Goal: Task Accomplishment & Management: Manage account settings

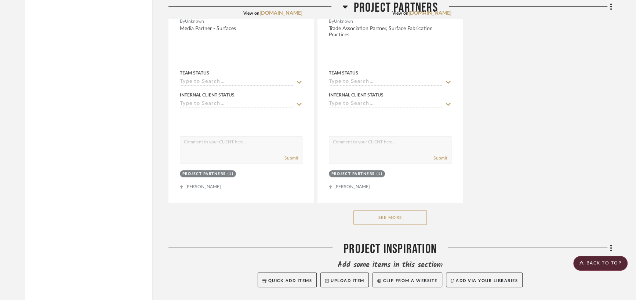
scroll to position [2764, 0]
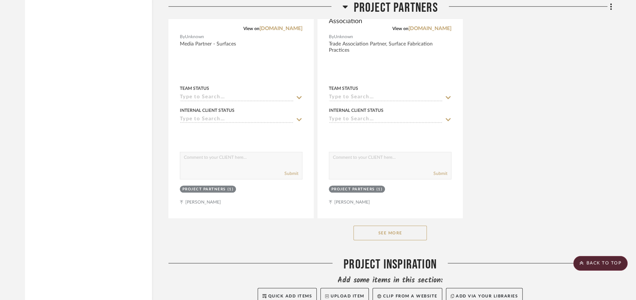
click at [391, 237] on button "See More" at bounding box center [390, 233] width 73 height 15
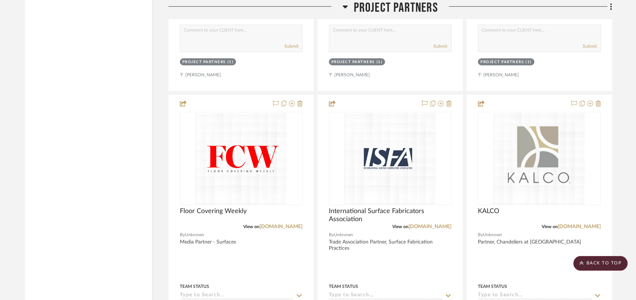
scroll to position [2543, 0]
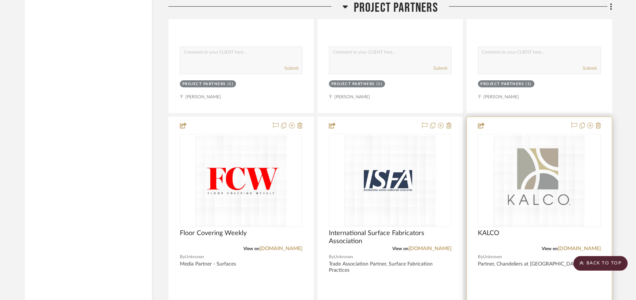
click at [523, 129] on div at bounding box center [539, 277] width 145 height 321
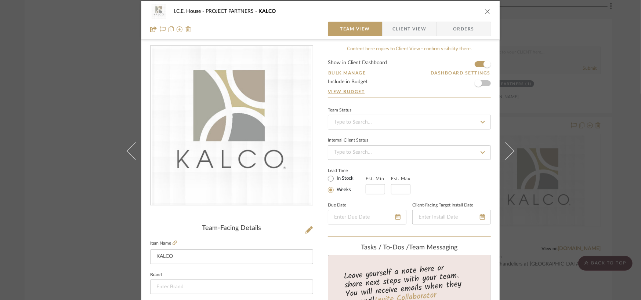
scroll to position [0, 0]
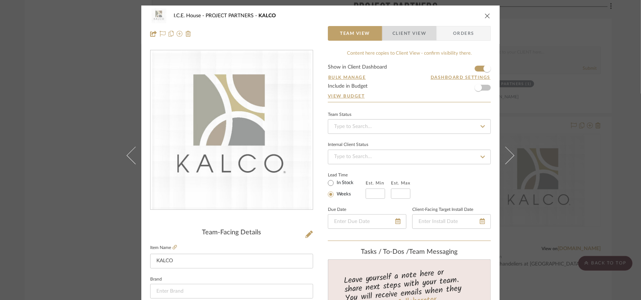
click at [405, 29] on span "Client View" at bounding box center [410, 33] width 34 height 15
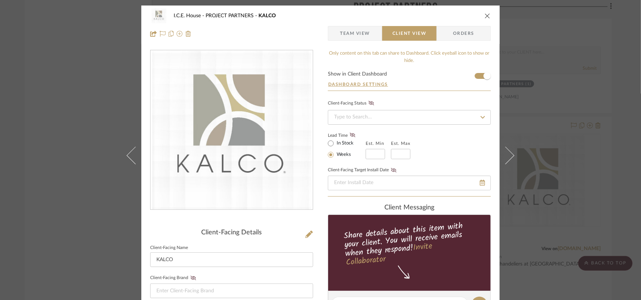
click at [356, 33] on span "Team View" at bounding box center [355, 33] width 30 height 15
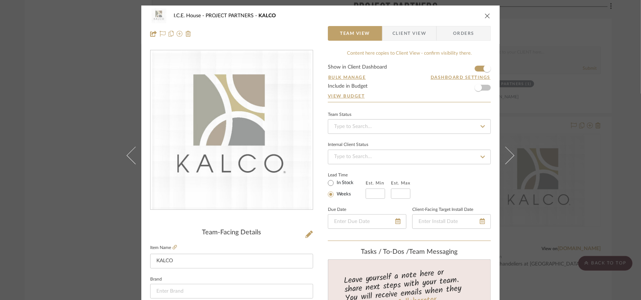
click at [485, 17] on icon "close" at bounding box center [488, 16] width 6 height 6
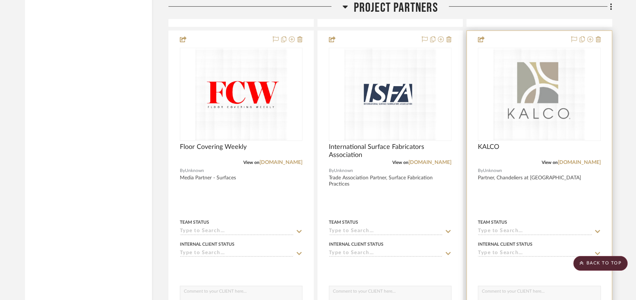
scroll to position [2617, 0]
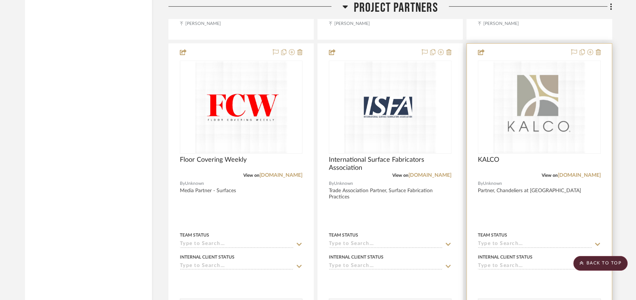
click at [522, 56] on div at bounding box center [539, 204] width 145 height 321
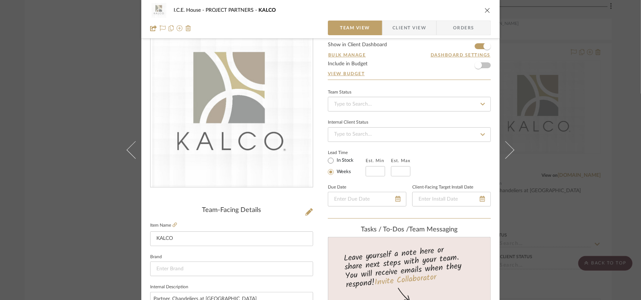
scroll to position [0, 0]
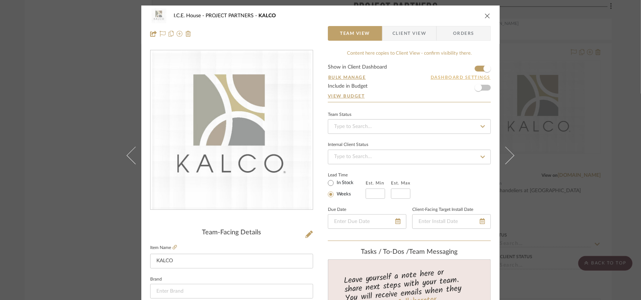
click at [452, 76] on button "Dashboard Settings" at bounding box center [460, 77] width 61 height 7
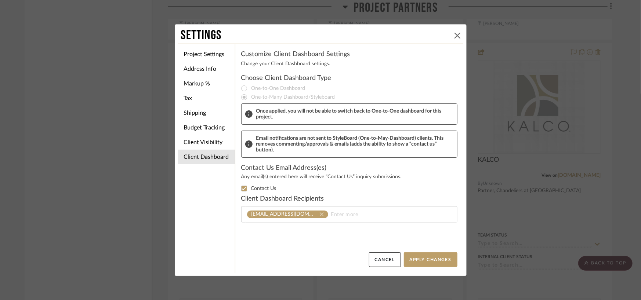
click at [455, 33] on icon at bounding box center [458, 36] width 6 height 6
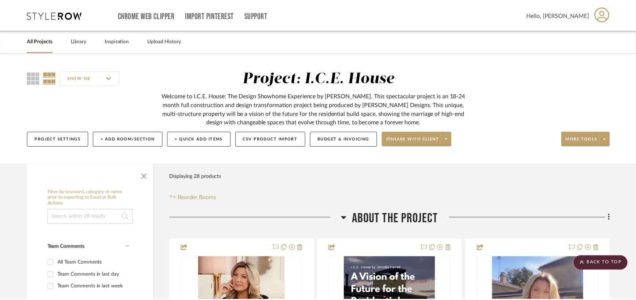
scroll to position [2617, 0]
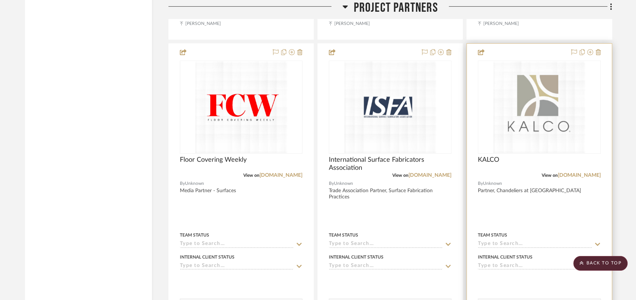
click at [510, 55] on div at bounding box center [539, 204] width 145 height 321
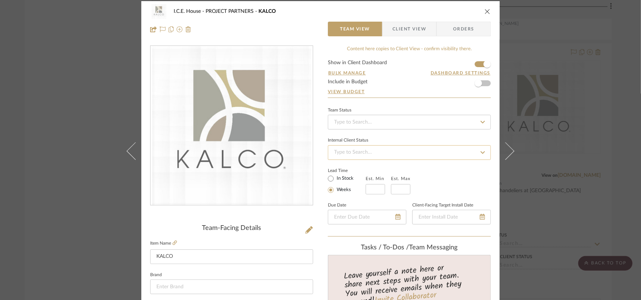
scroll to position [0, 0]
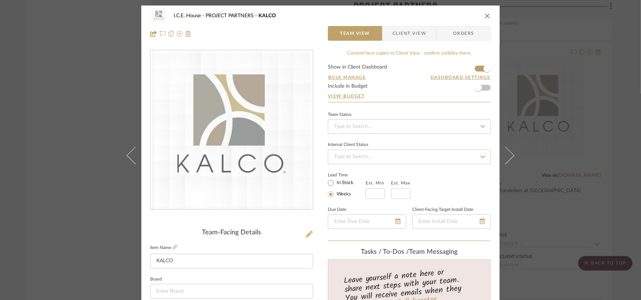
click at [306, 231] on icon at bounding box center [309, 234] width 7 height 7
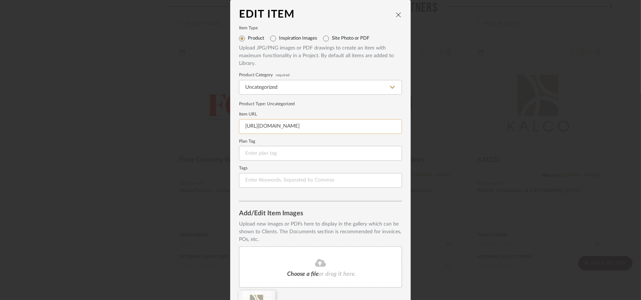
click at [284, 127] on input "https://www.fergusonhome.com/kalco-lighting" at bounding box center [320, 126] width 163 height 15
paste input "kalco.com/lighting-journey-event"
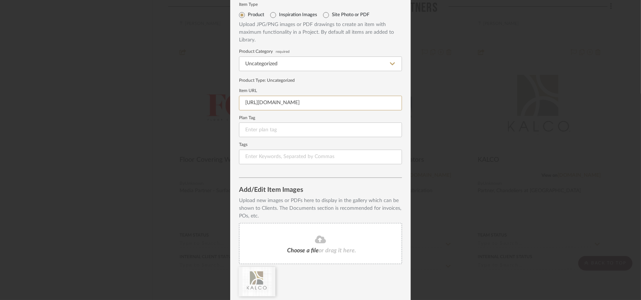
scroll to position [49, 0]
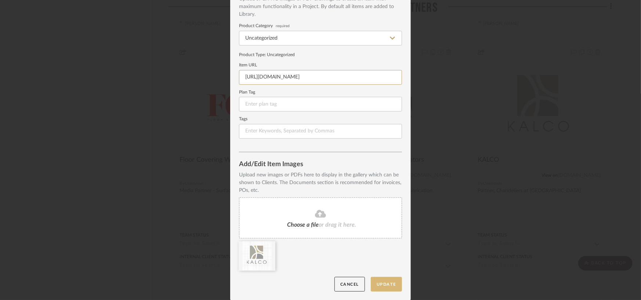
type input "https://www.kalco.com/lighting-journey-event"
click at [381, 284] on button "Update" at bounding box center [386, 284] width 31 height 15
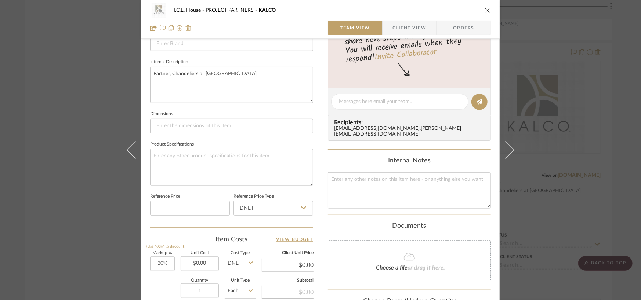
scroll to position [381, 0]
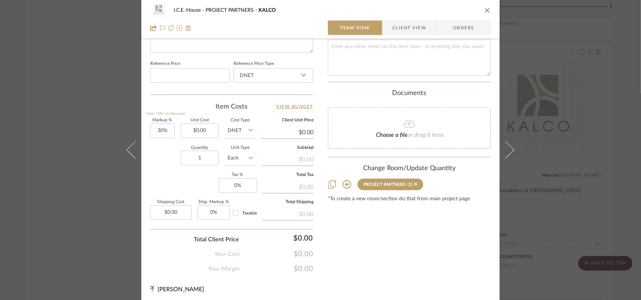
click at [485, 10] on icon "close" at bounding box center [488, 10] width 6 height 6
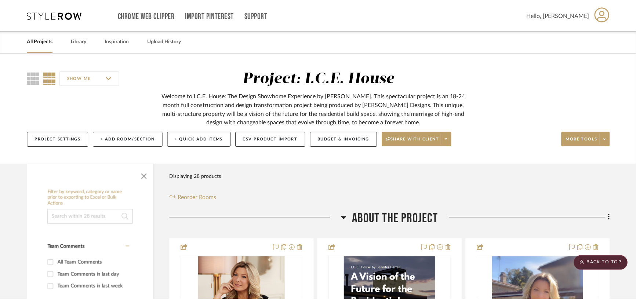
scroll to position [2617, 0]
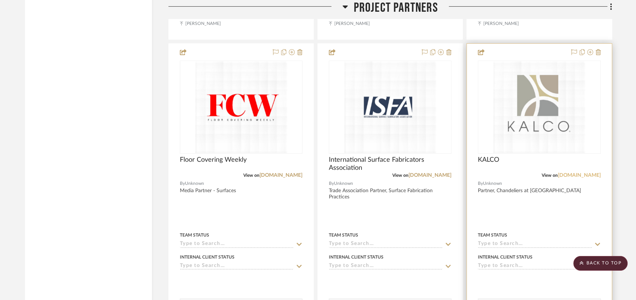
click at [586, 178] on link "kalco.com" at bounding box center [579, 175] width 43 height 5
